Goal: Register for event/course

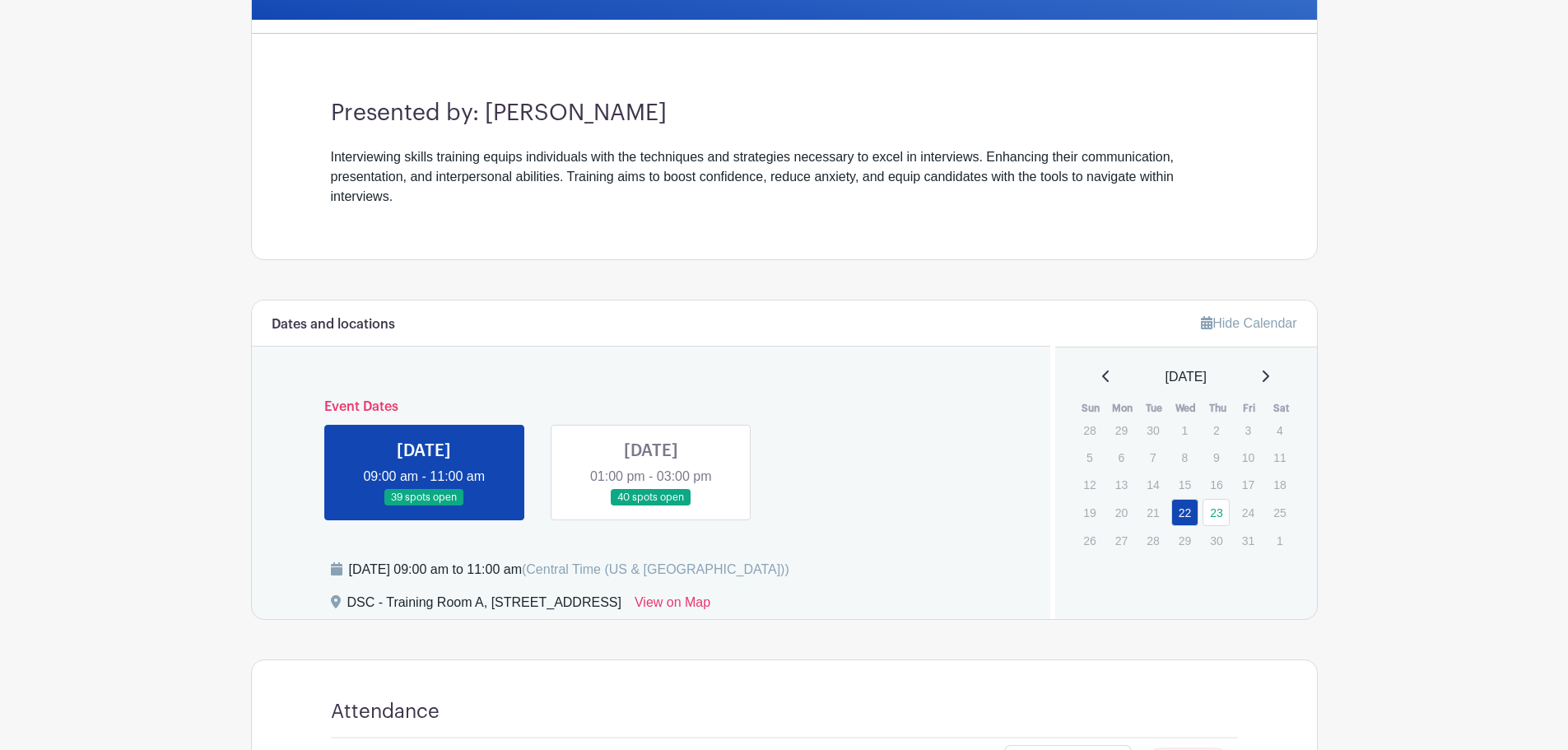
scroll to position [576, 0]
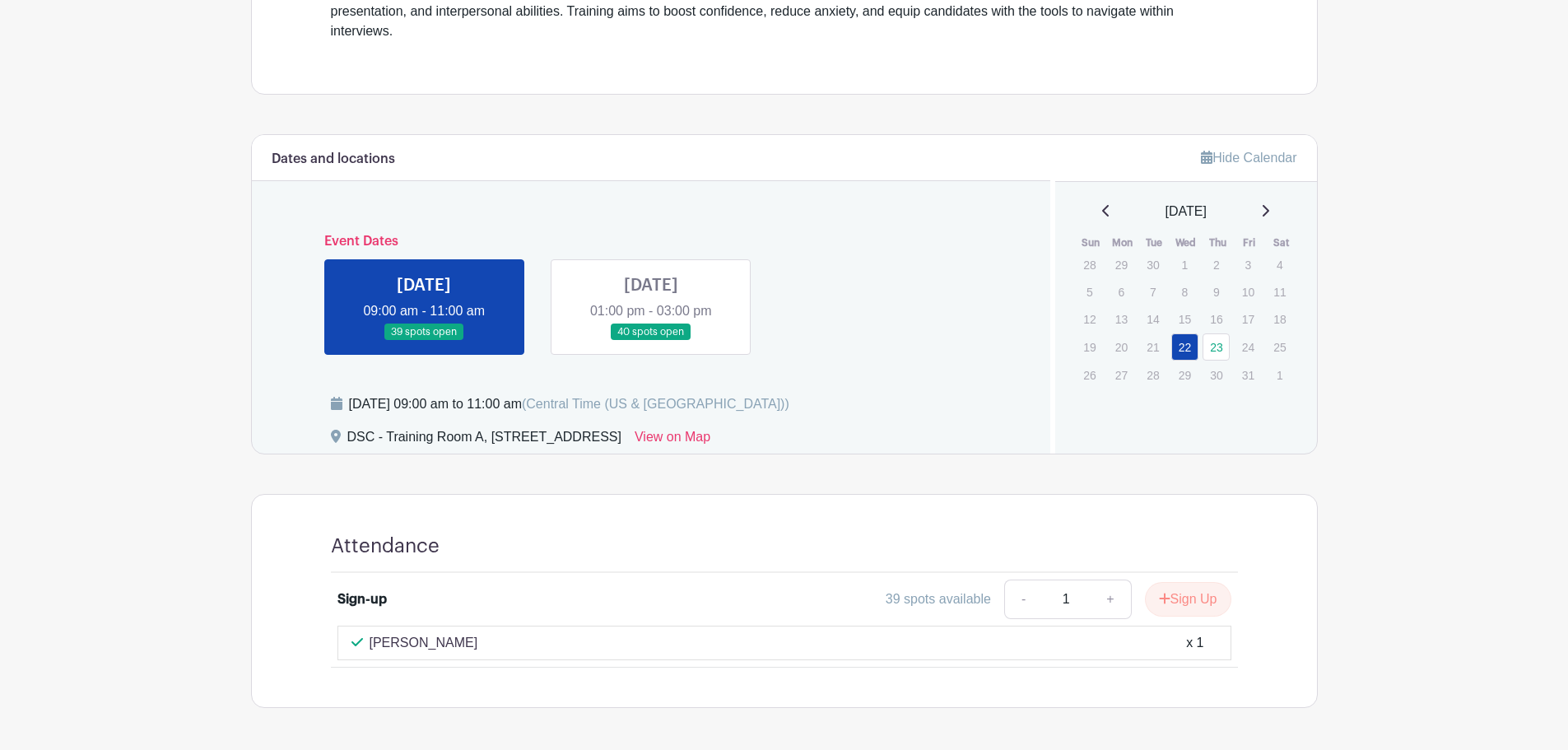
click at [651, 340] on link at bounding box center [651, 340] width 0 height 0
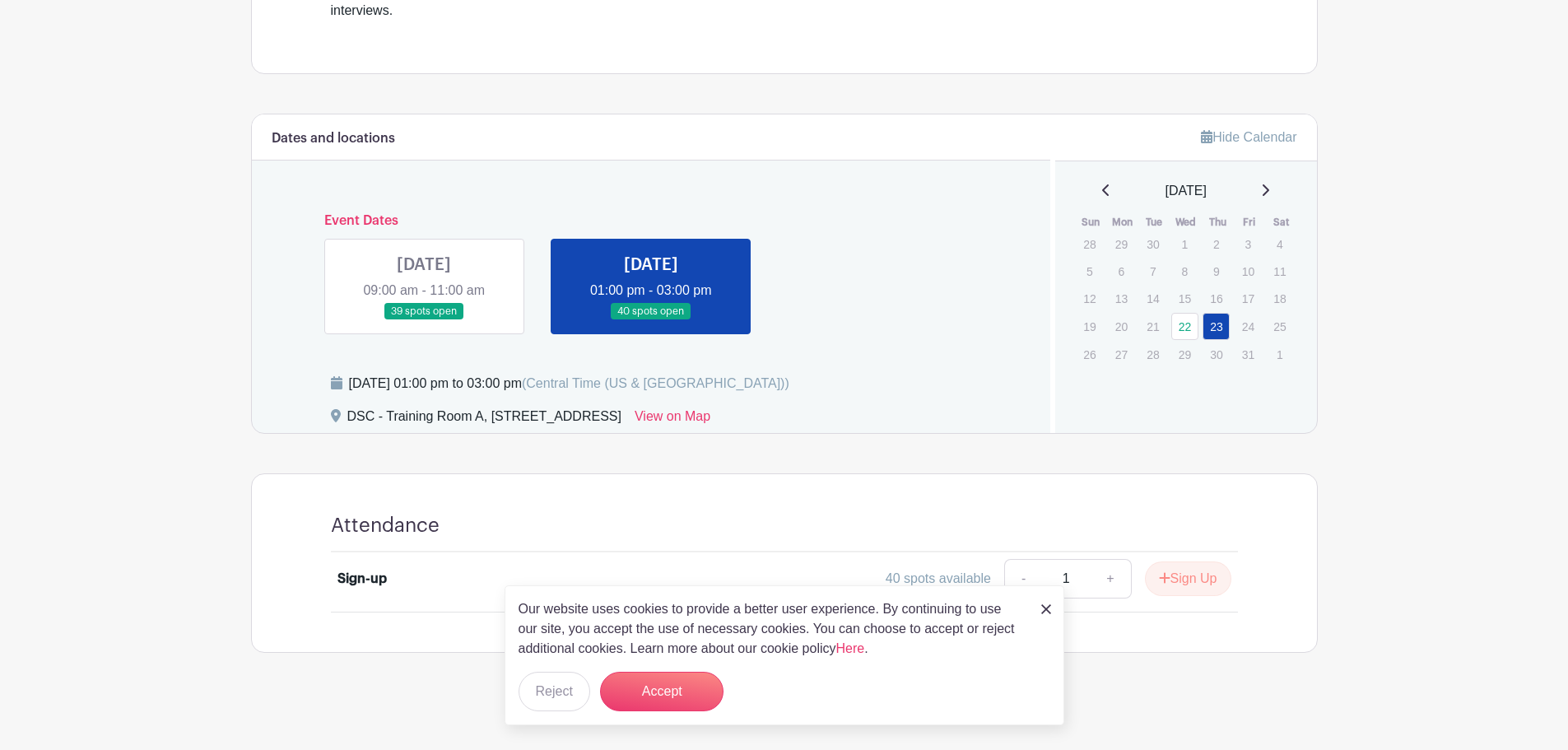
scroll to position [603, 0]
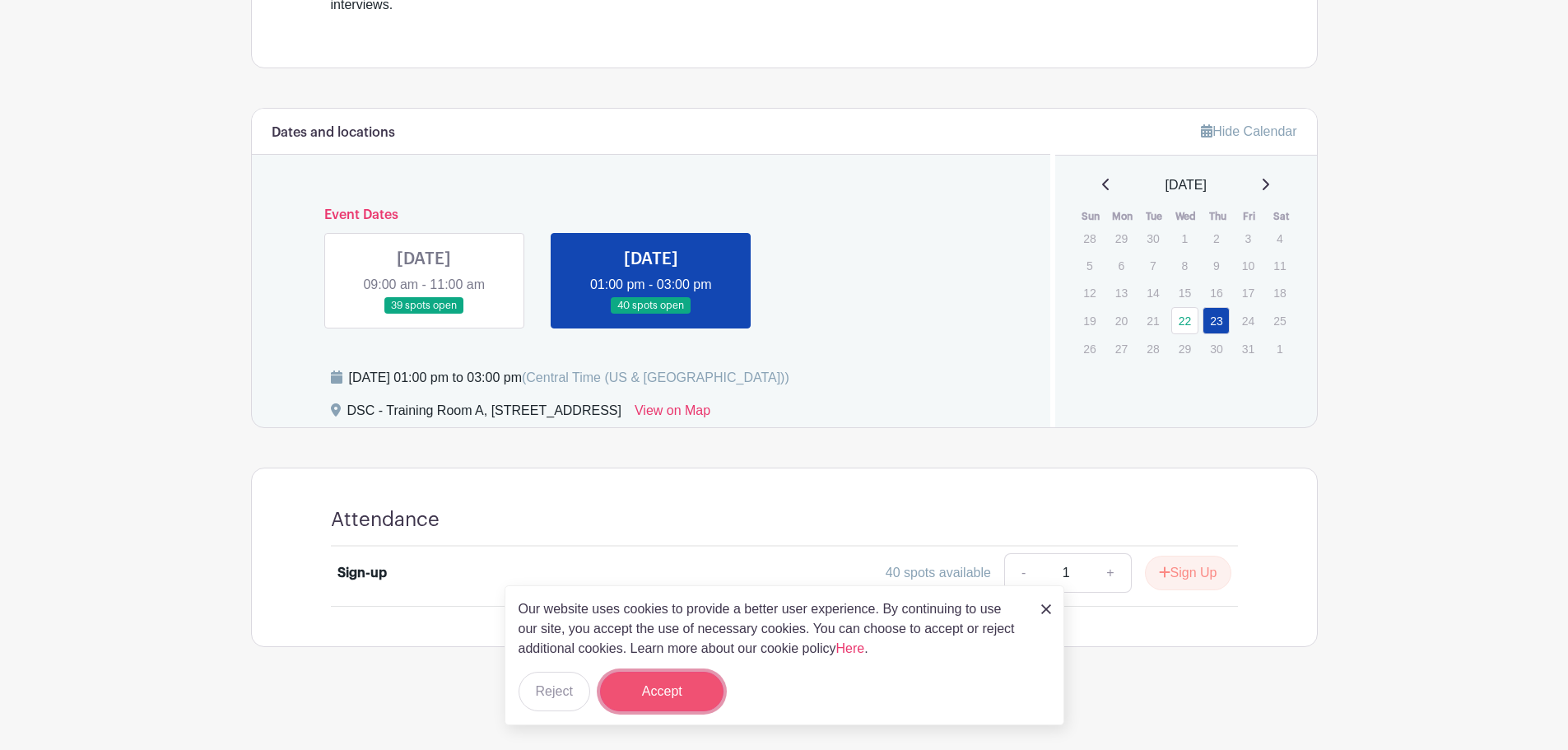
click at [697, 687] on button "Accept" at bounding box center [662, 691] width 123 height 40
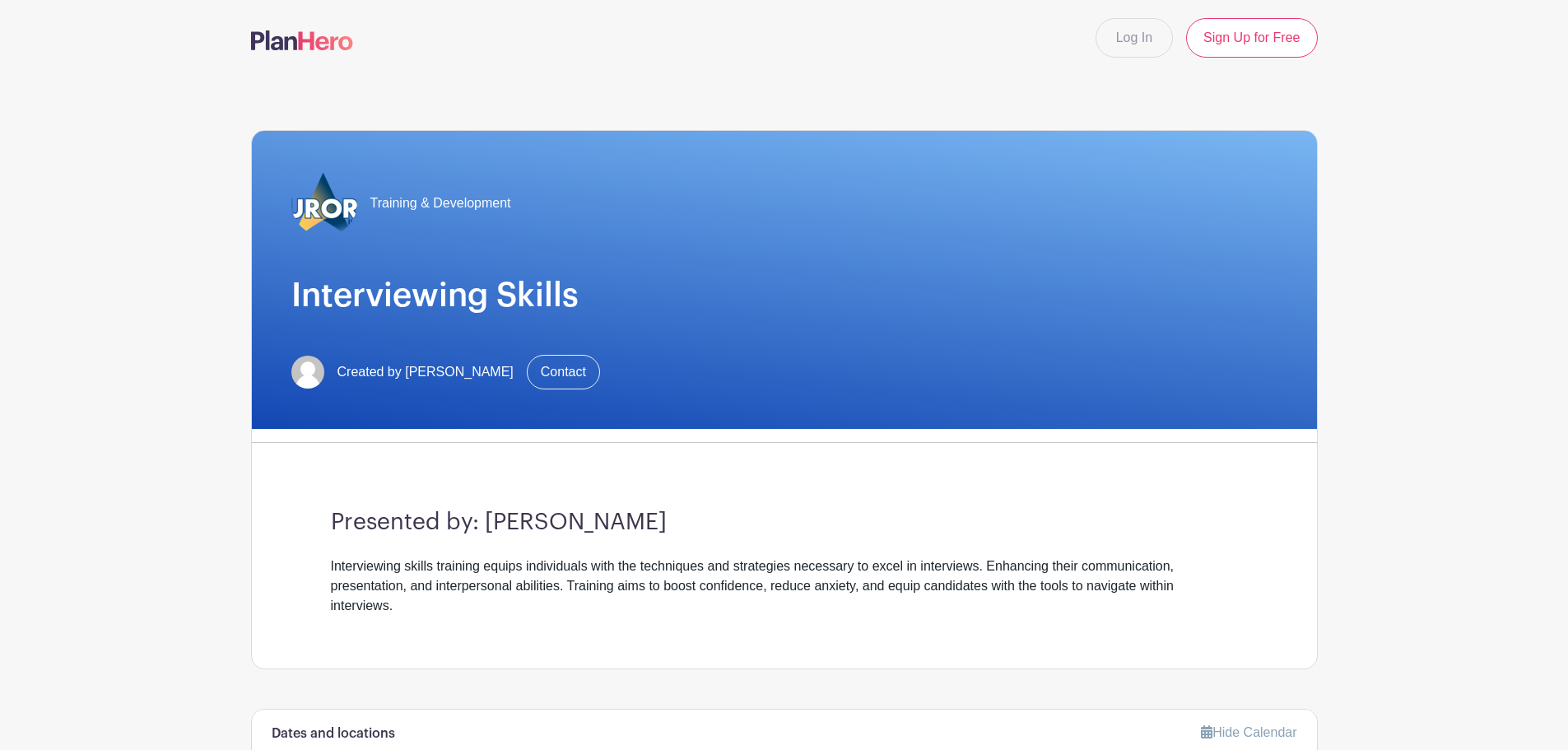
scroll to position [0, 0]
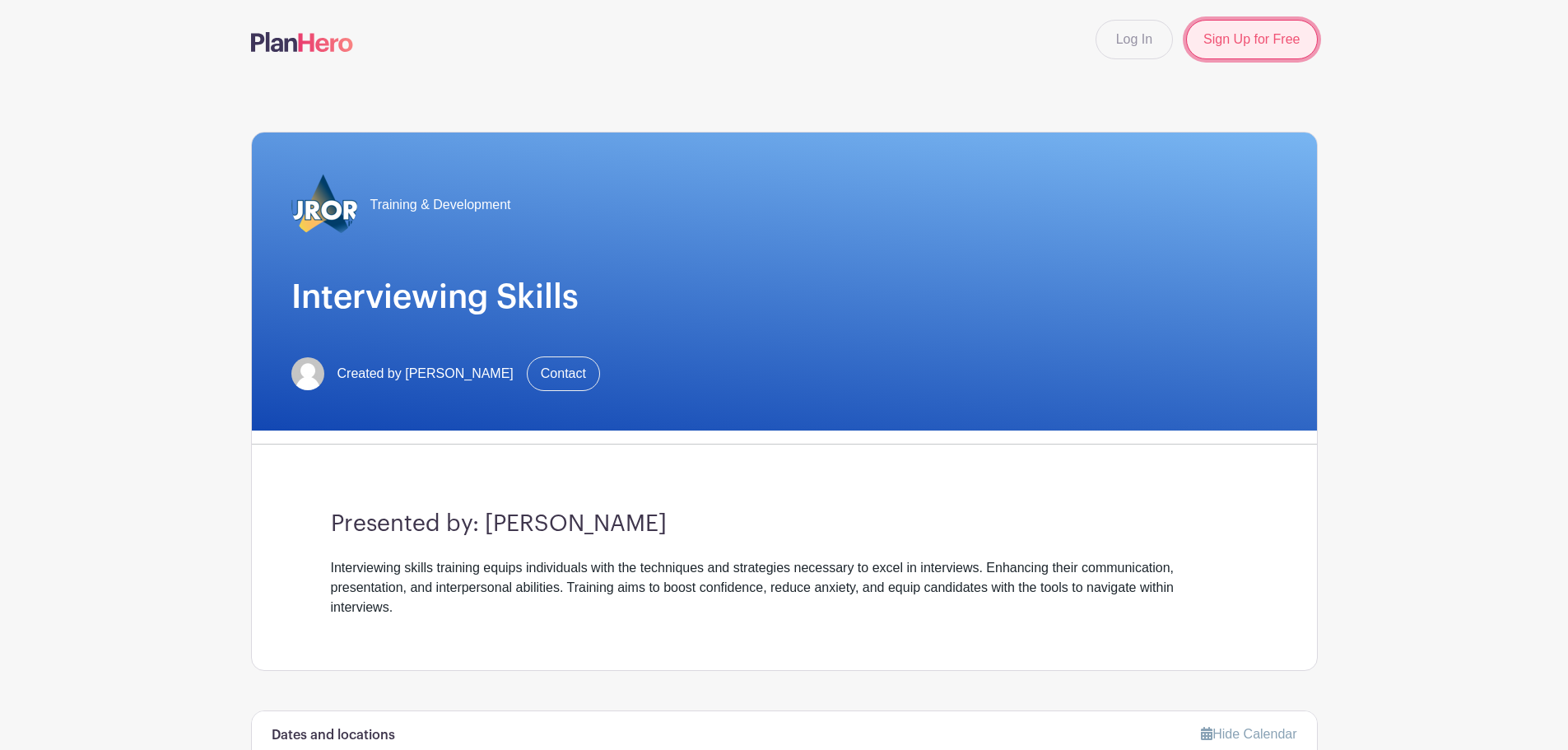
click at [1205, 41] on link "Sign Up for Free" at bounding box center [1251, 39] width 131 height 40
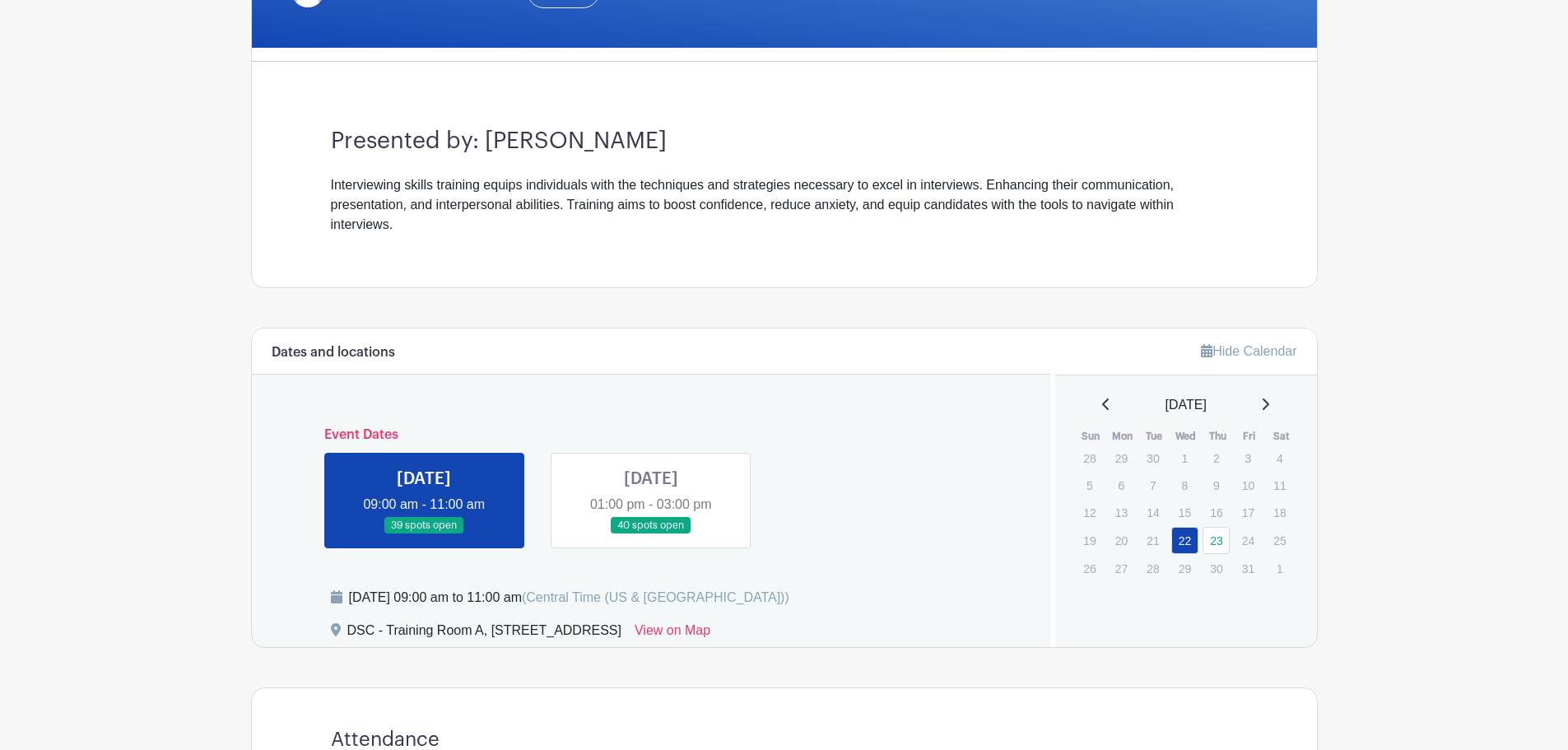
scroll to position [411, 0]
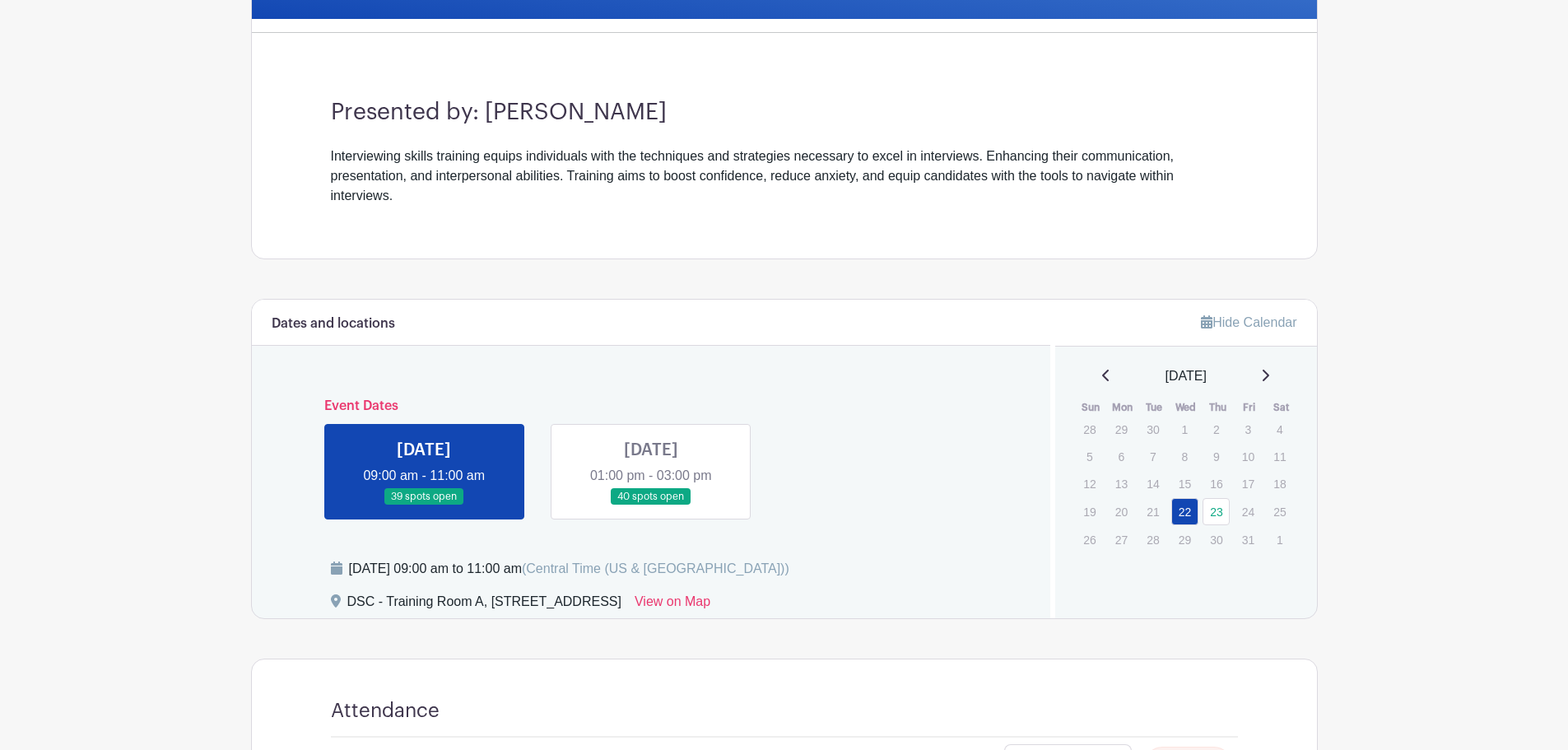
click at [651, 505] on link at bounding box center [651, 505] width 0 height 0
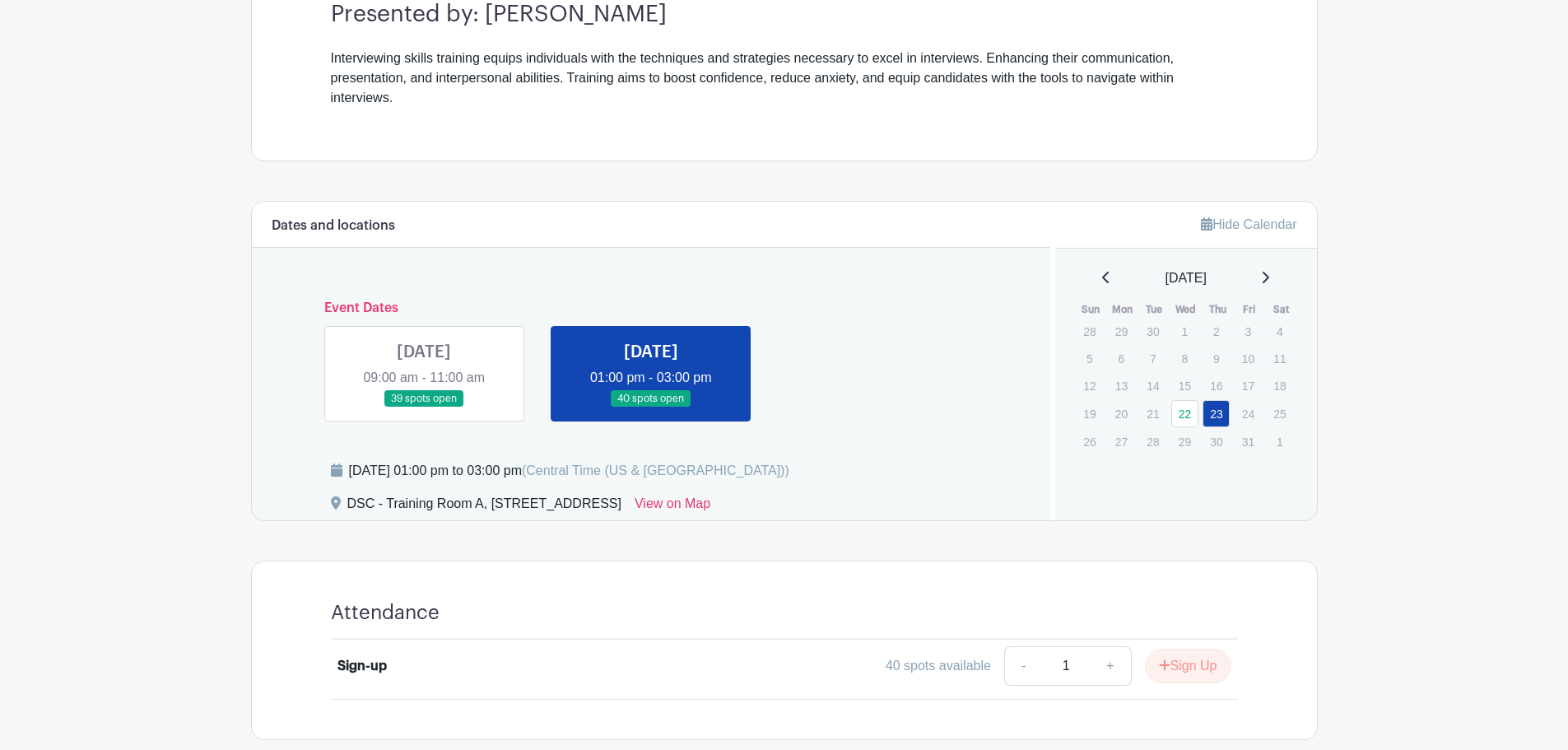
scroll to position [603, 0]
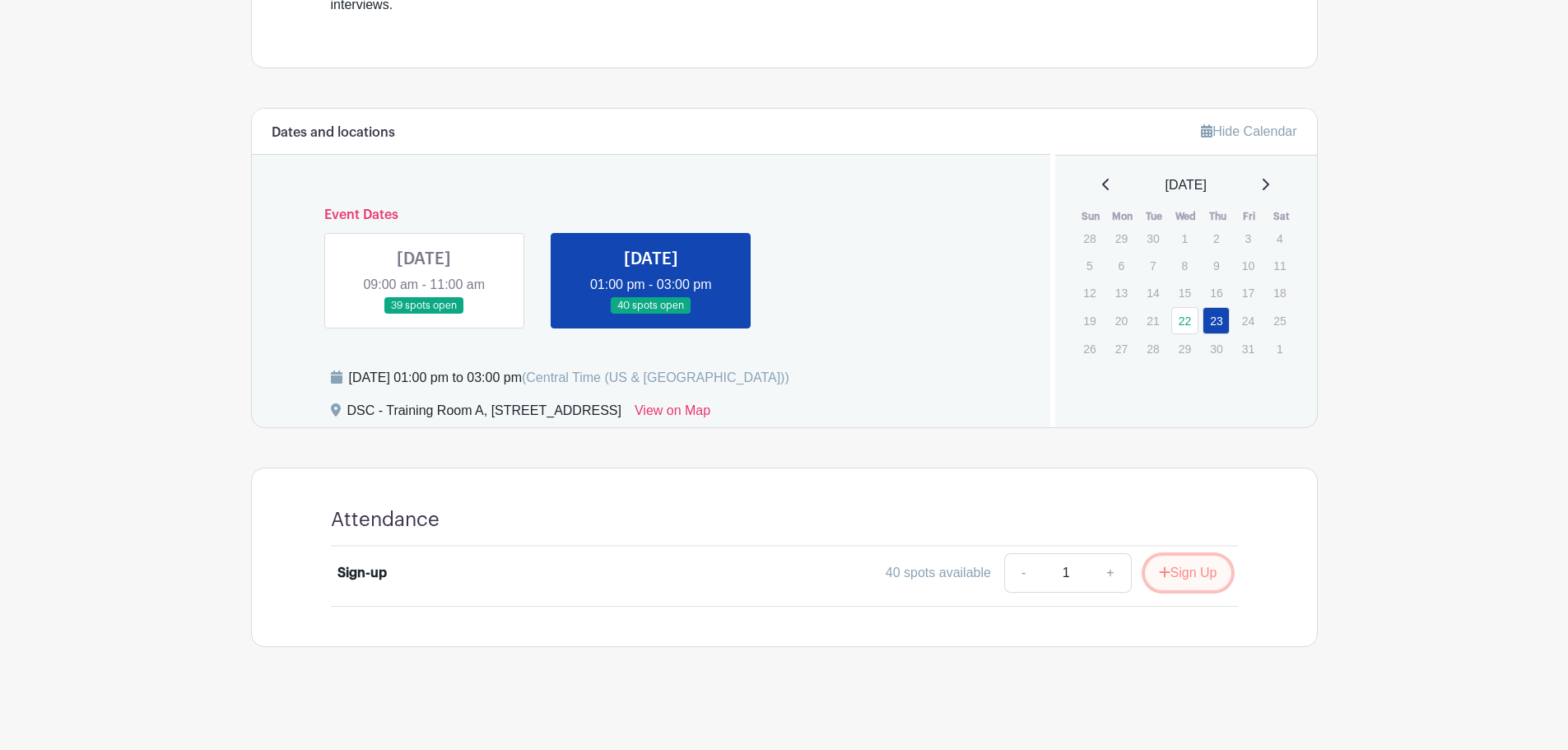
click at [1163, 570] on icon "submit" at bounding box center [1164, 572] width 12 height 13
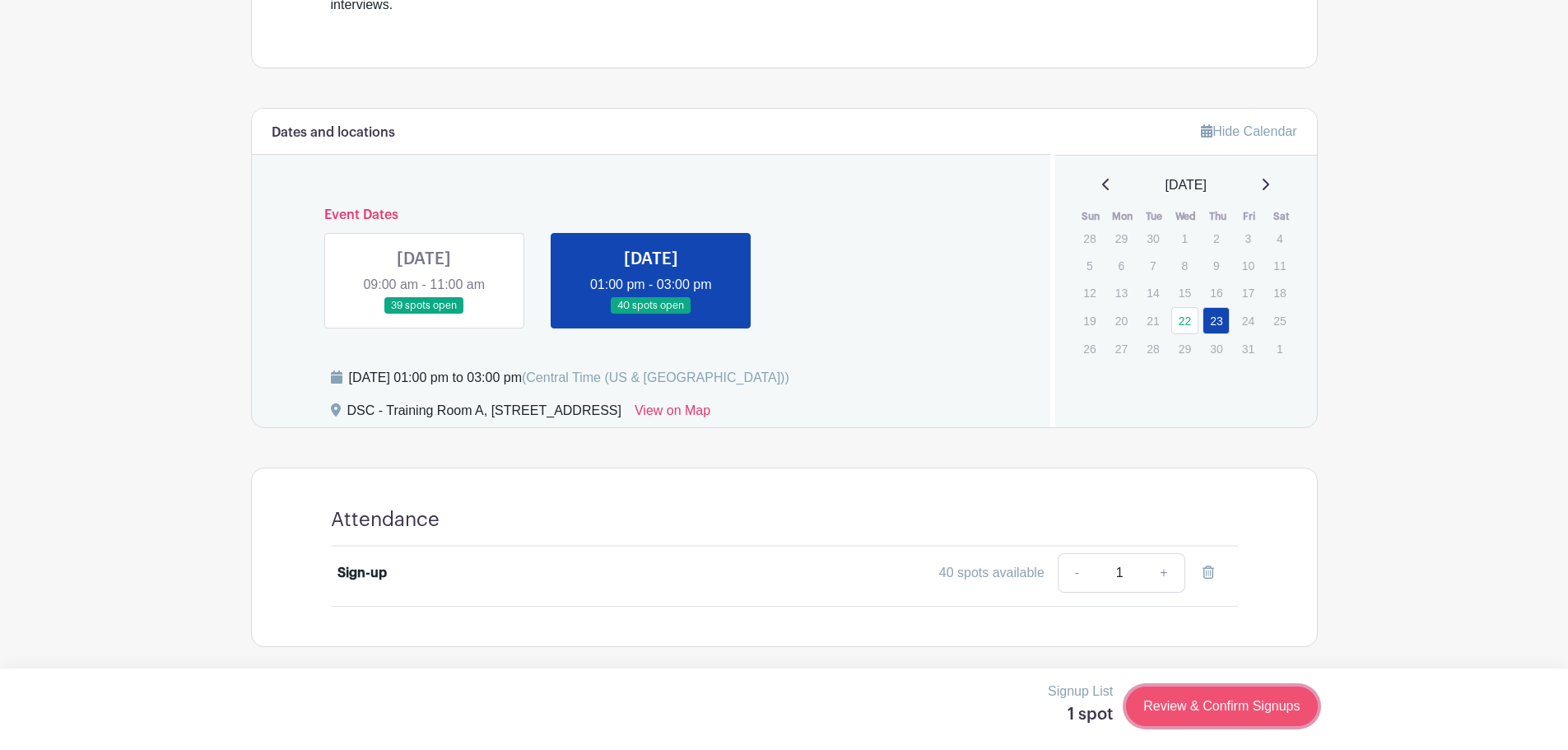
click at [1262, 694] on link "Review & Confirm Signups" at bounding box center [1222, 706] width 191 height 40
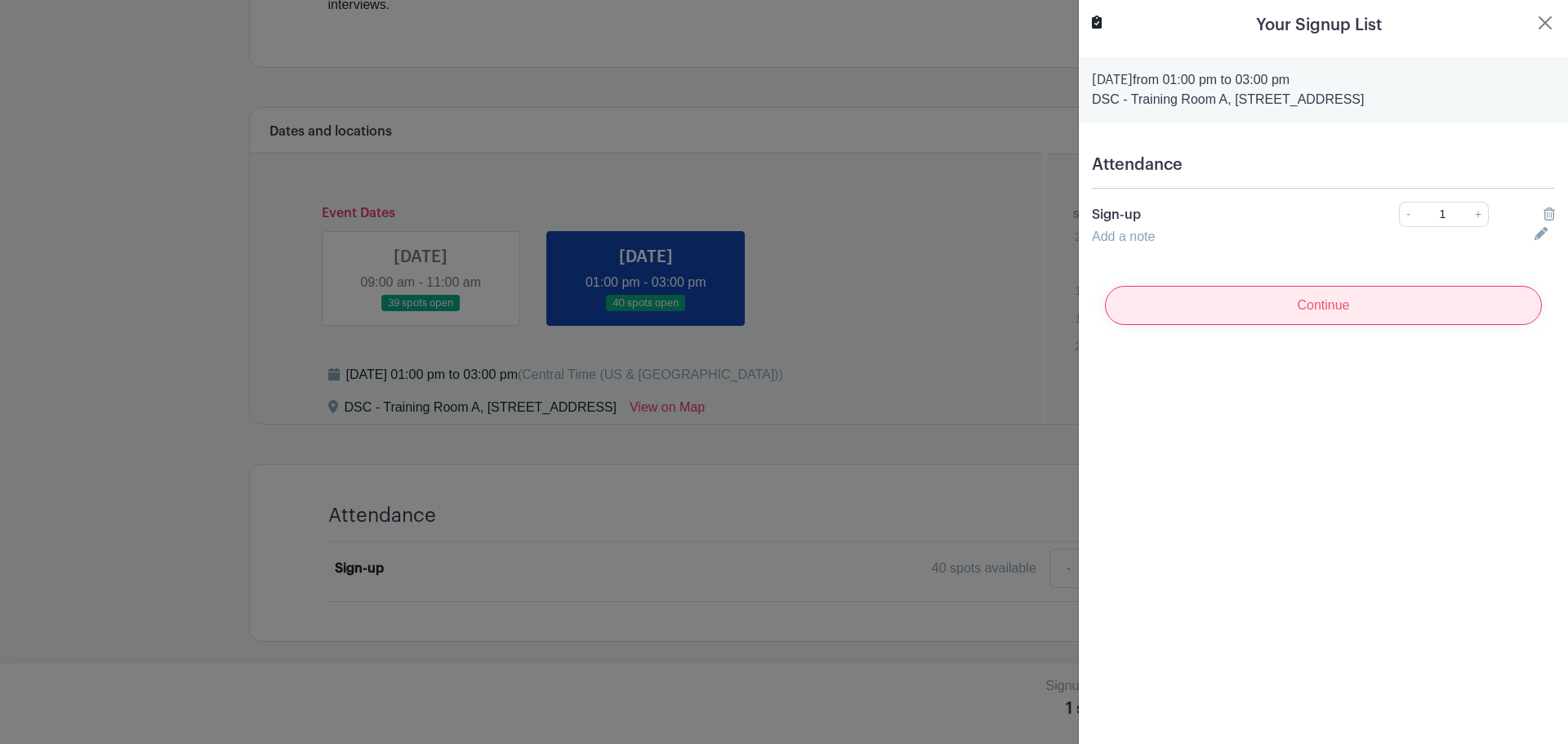
click at [1437, 309] on input "Continue" at bounding box center [1323, 305] width 437 height 39
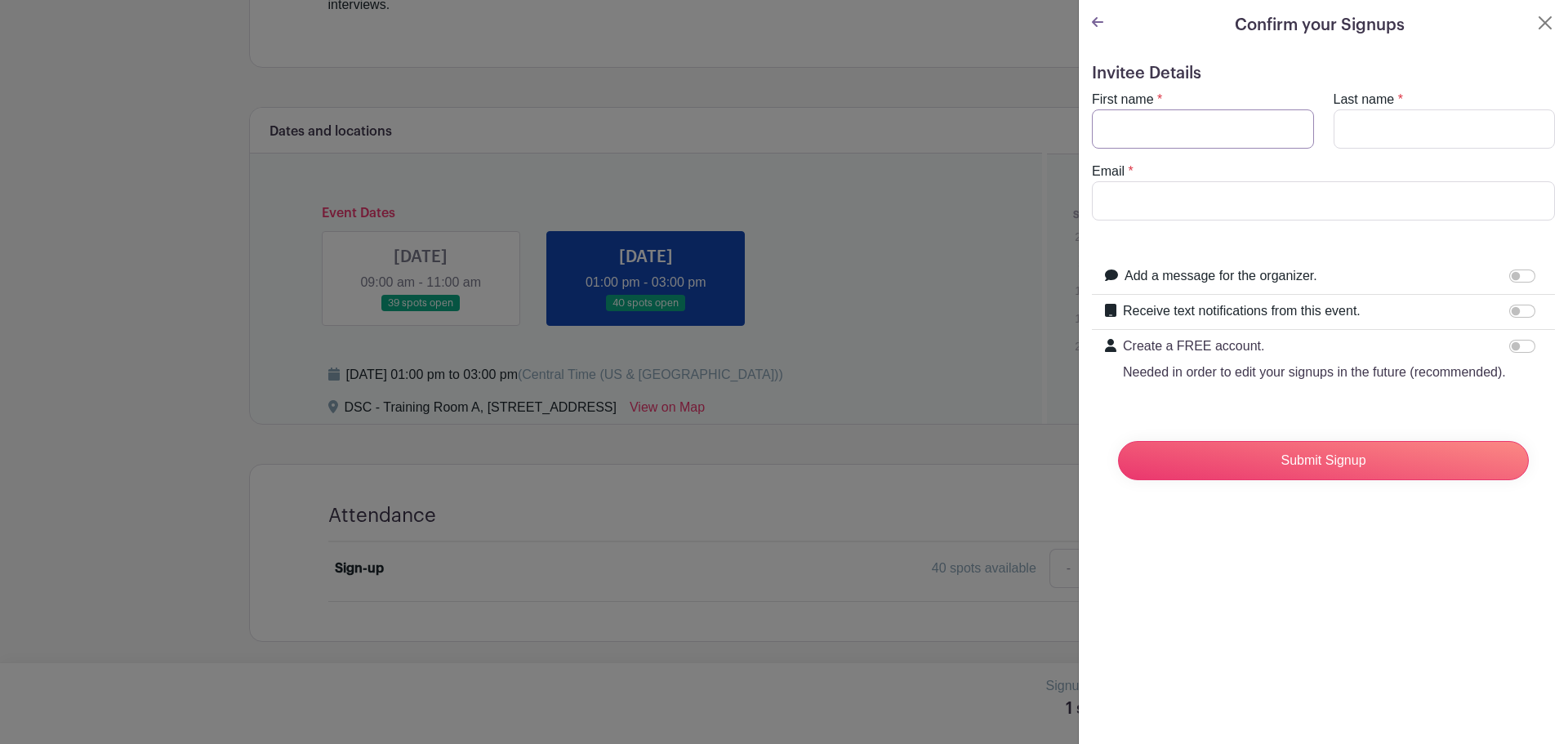
drag, startPoint x: 1257, startPoint y: 122, endPoint x: 1279, endPoint y: 136, distance: 26.1
click at [1257, 122] on input "First name" at bounding box center [1203, 129] width 222 height 39
click at [1188, 128] on input "First name" at bounding box center [1203, 129] width 222 height 39
click at [1171, 122] on input "First name" at bounding box center [1203, 129] width 222 height 39
type input "j"
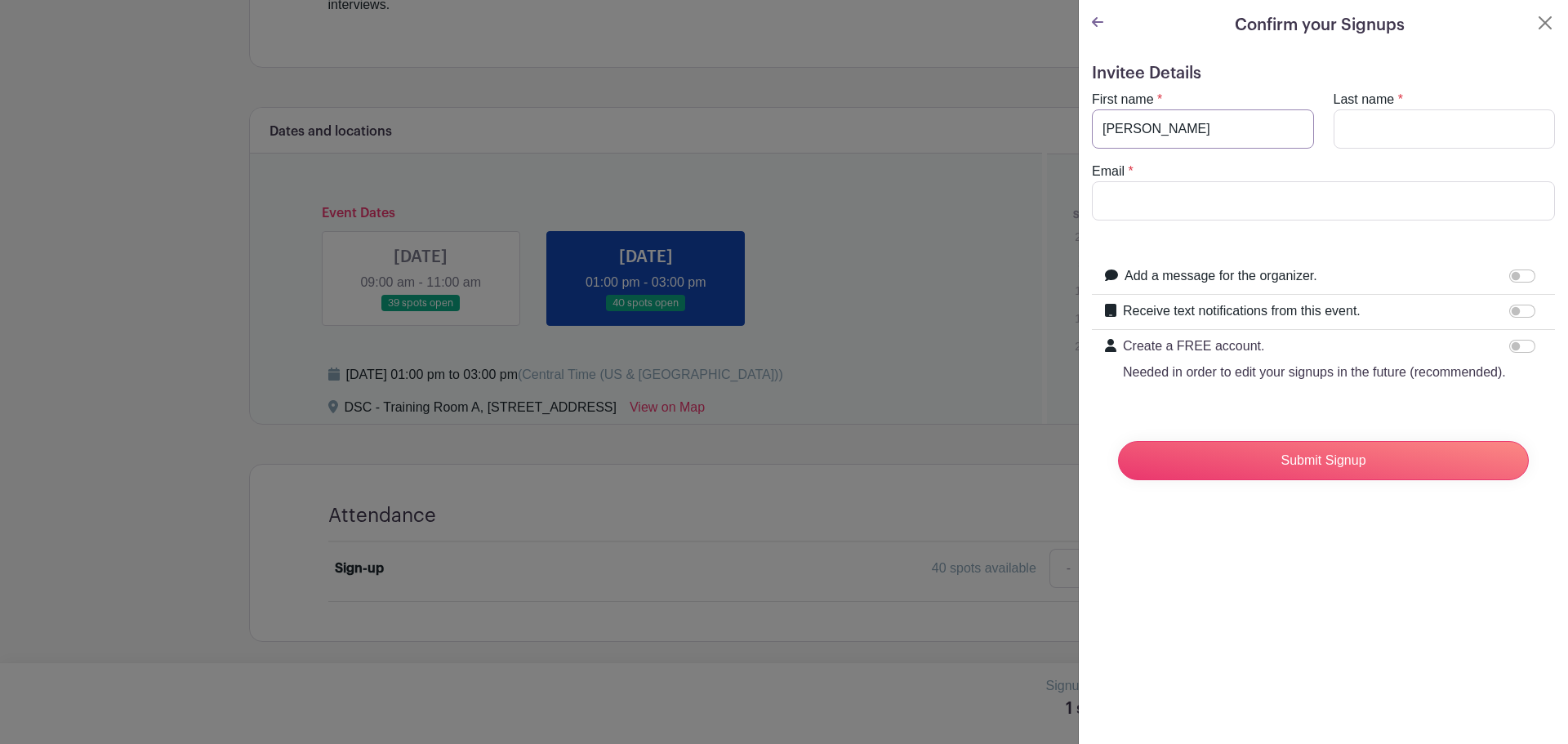
type input "[PERSON_NAME]"
click at [1405, 128] on input "Last name" at bounding box center [1445, 129] width 222 height 39
type input "[PERSON_NAME]"
click at [1348, 211] on input "Email" at bounding box center [1323, 201] width 463 height 39
type input "[EMAIL_ADDRESS][DOMAIN_NAME]"
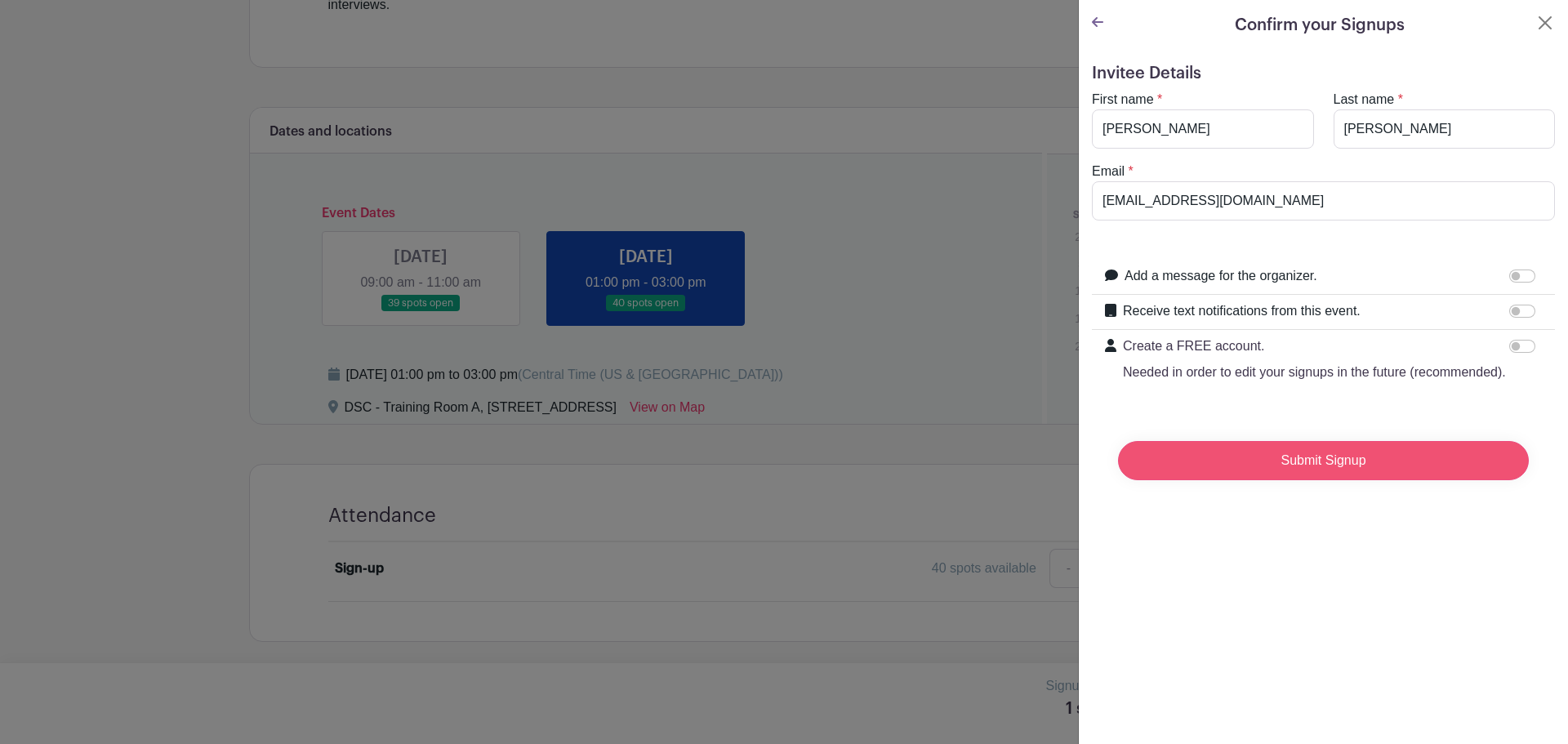
click at [1310, 480] on input "Submit Signup" at bounding box center [1324, 460] width 411 height 39
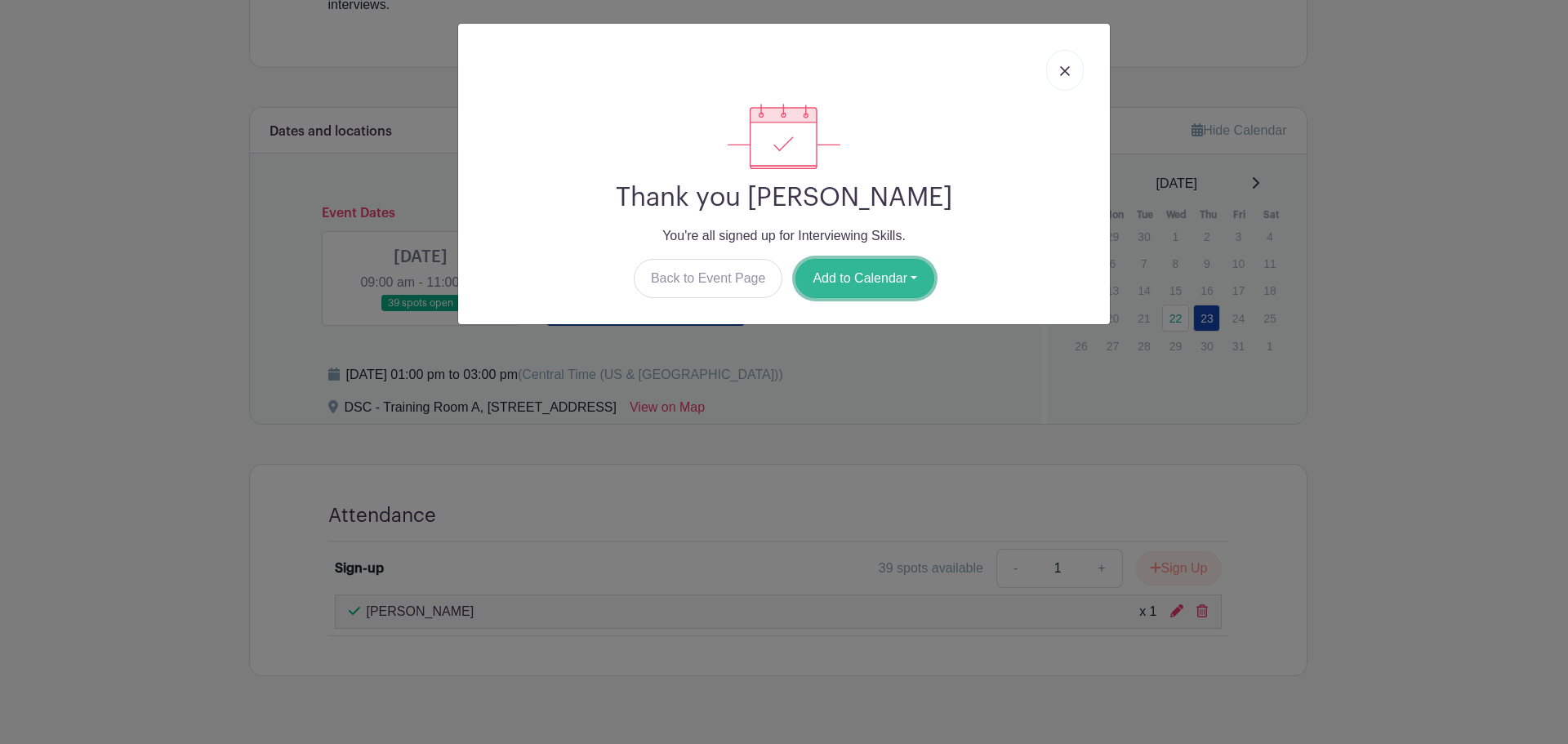
click at [910, 265] on button "Add to Calendar" at bounding box center [865, 278] width 139 height 39
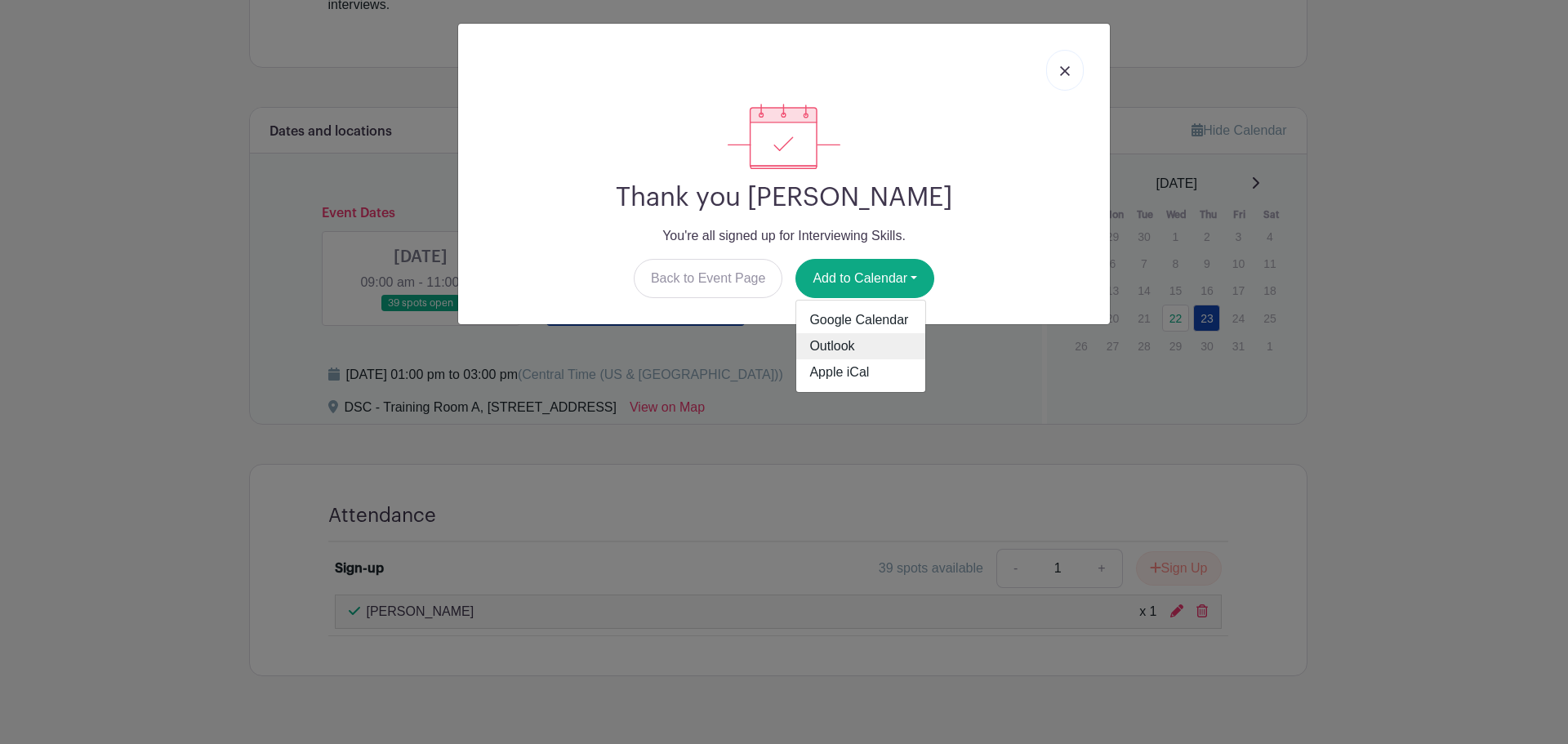
click at [879, 351] on link "Outlook" at bounding box center [860, 346] width 129 height 26
drag, startPoint x: 1062, startPoint y: 71, endPoint x: 1009, endPoint y: 69, distance: 53.0
click at [1062, 71] on img at bounding box center [1065, 70] width 10 height 10
